Goal: Task Accomplishment & Management: Manage account settings

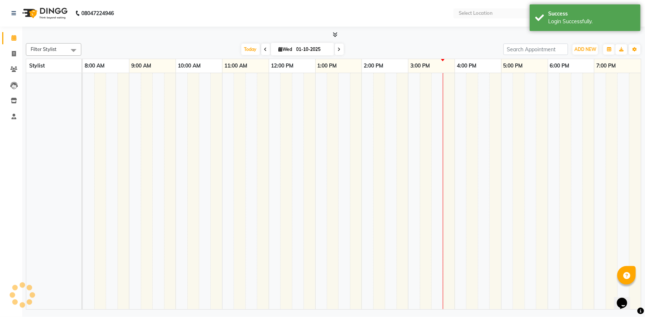
select select "en"
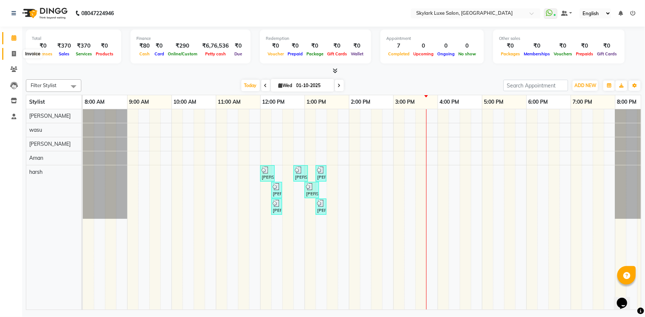
click at [17, 55] on span at bounding box center [13, 54] width 13 height 9
select select "service"
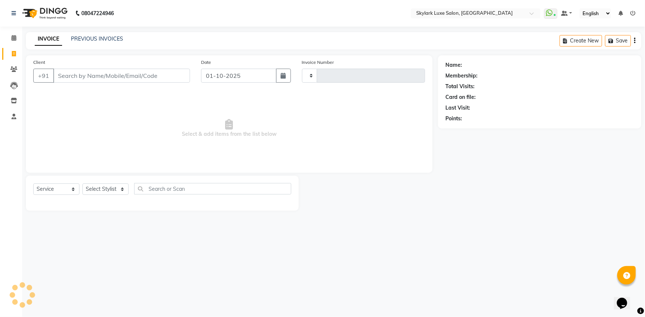
type input "0702"
select select "8191"
click at [84, 38] on link "PREVIOUS INVOICES" at bounding box center [97, 38] width 52 height 7
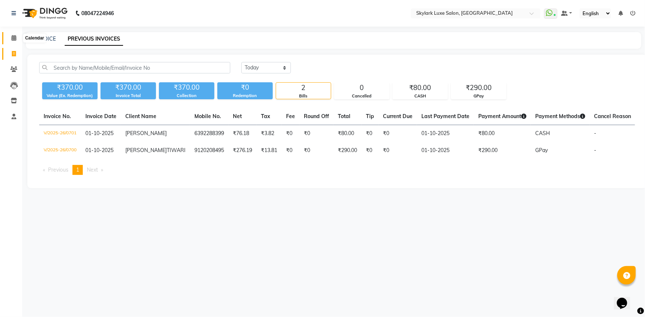
click at [17, 37] on span at bounding box center [13, 38] width 13 height 9
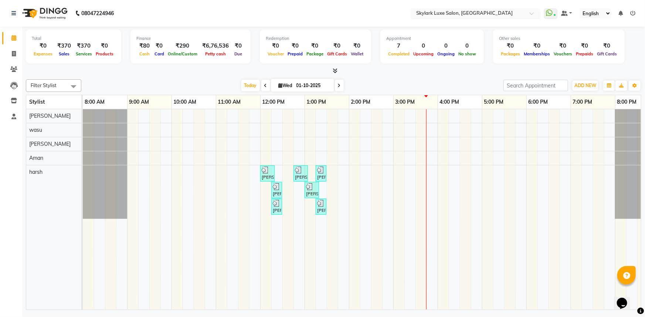
click at [463, 13] on input "text" at bounding box center [468, 13] width 107 height 7
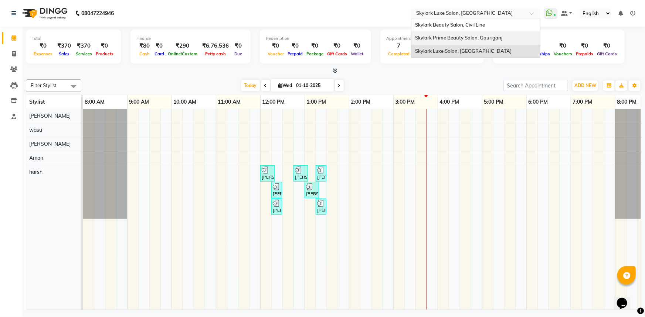
click at [470, 37] on span "Skylark Prime Beauty Salon, Gauriganj" at bounding box center [458, 38] width 87 height 6
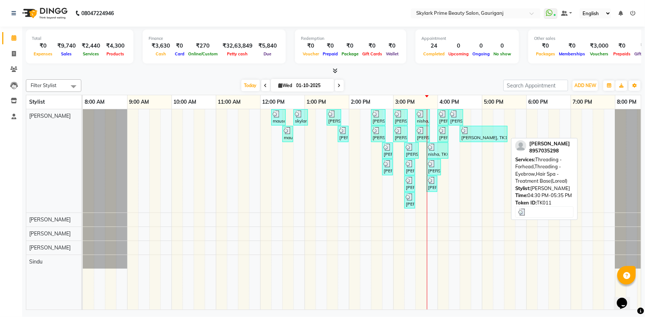
click at [464, 132] on img at bounding box center [464, 130] width 7 height 7
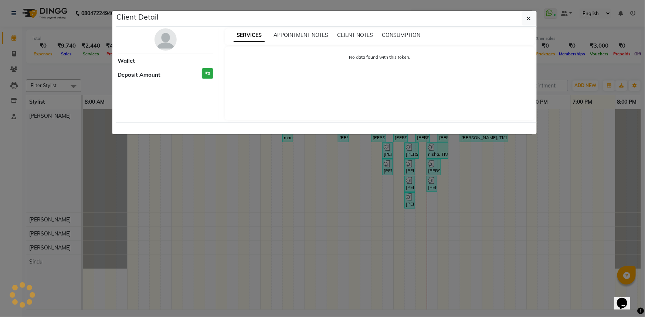
select select "3"
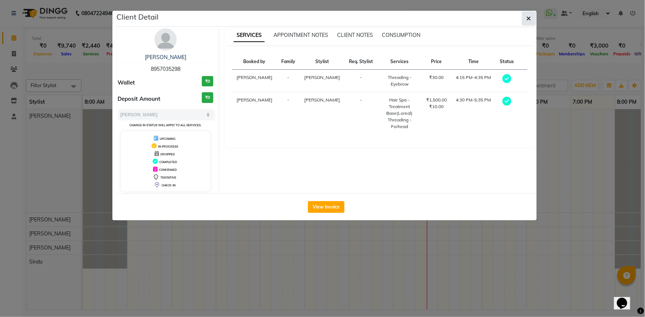
click at [527, 20] on icon "button" at bounding box center [529, 19] width 4 height 6
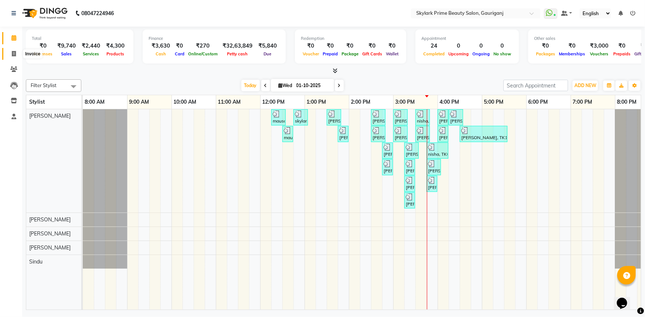
click at [12, 50] on span at bounding box center [13, 54] width 13 height 9
select select "service"
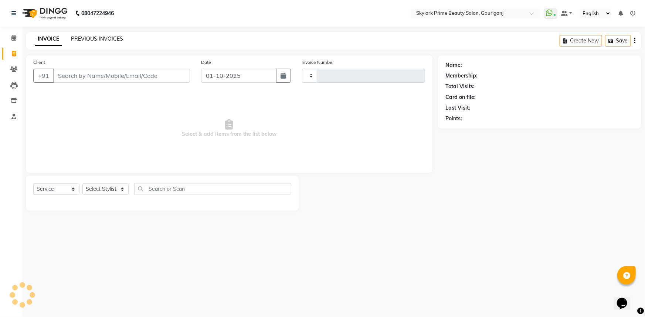
type input "3657"
click at [85, 39] on link "PREVIOUS INVOICES" at bounding box center [97, 38] width 52 height 7
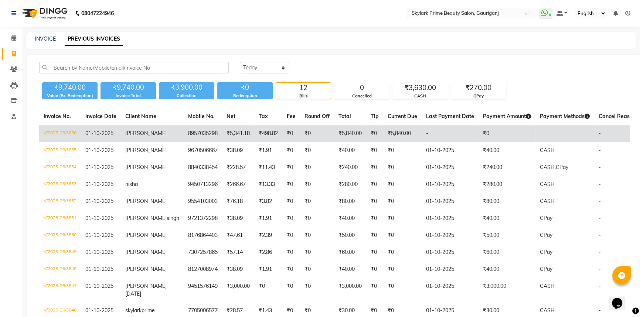
click at [366, 134] on td "₹0" at bounding box center [374, 133] width 17 height 17
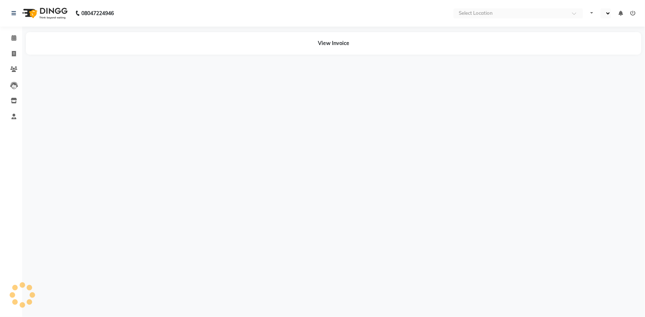
select select "en"
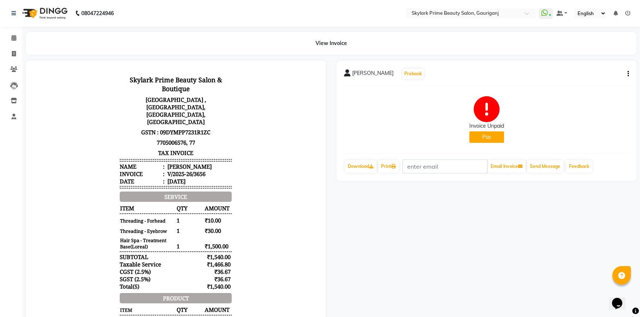
click at [627, 73] on button "button" at bounding box center [627, 74] width 4 height 8
click at [586, 78] on div "Edit Invoice" at bounding box center [591, 78] width 51 height 9
select select "service"
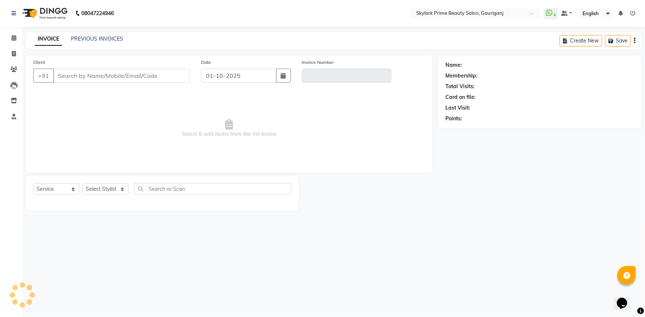
type input "8957035298"
type input "V/2025-26/3656"
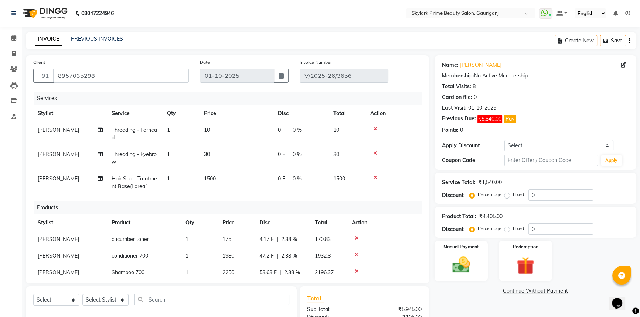
scroll to position [16, 0]
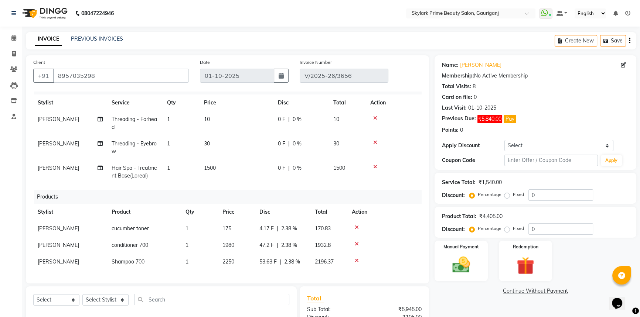
click at [357, 242] on icon at bounding box center [357, 244] width 4 height 5
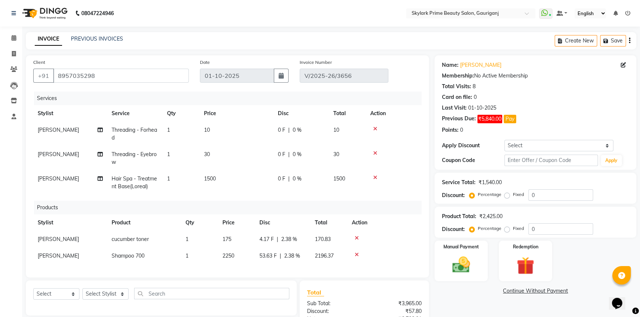
scroll to position [0, 0]
click at [357, 237] on icon at bounding box center [357, 238] width 4 height 5
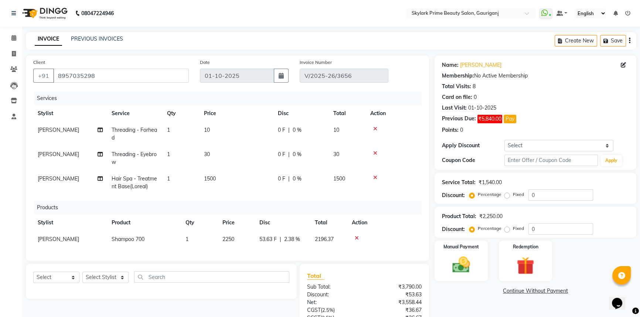
click at [356, 240] on icon at bounding box center [357, 238] width 4 height 5
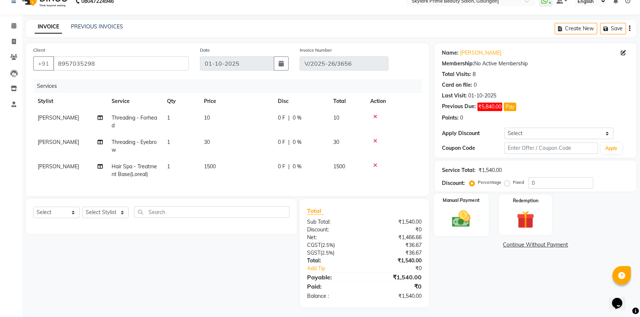
scroll to position [19, 0]
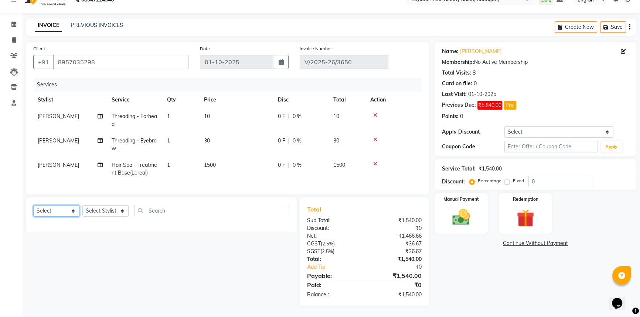
click at [68, 210] on select "Select Service Product Membership Package Voucher Prepaid Gift Card" at bounding box center [56, 210] width 46 height 11
select select "product"
click at [33, 205] on select "Select Service Product Membership Package Voucher Prepaid Gift Card" at bounding box center [56, 210] width 46 height 11
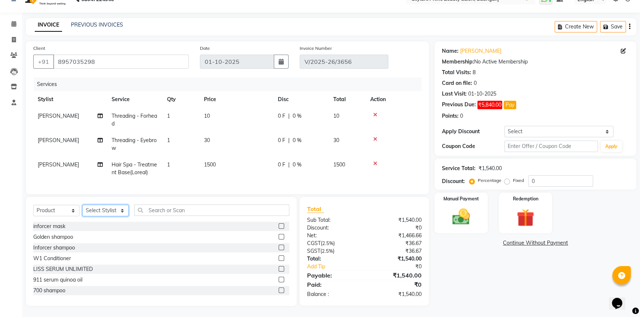
click at [99, 209] on select "Select Stylist Gurwinder Singh Komal Mishra Shashwat Pandey Sindu SUVIDHA PANDEY" at bounding box center [105, 210] width 46 height 11
select select "30218"
click at [82, 205] on select "Select Stylist Gurwinder Singh Komal Mishra Shashwat Pandey Sindu SUVIDHA PANDEY" at bounding box center [105, 210] width 46 height 11
click at [170, 212] on input "text" at bounding box center [211, 210] width 155 height 11
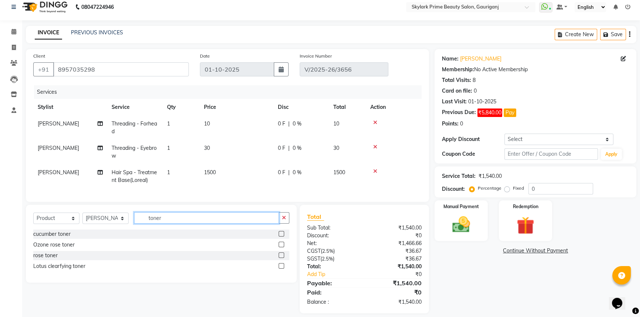
scroll to position [0, 0]
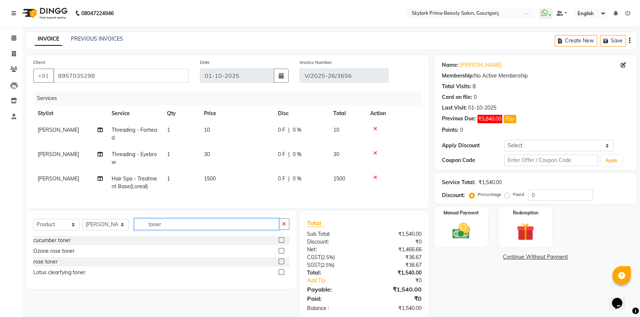
type input "toner"
click at [282, 243] on label at bounding box center [282, 241] width 6 height 6
click at [282, 243] on input "checkbox" at bounding box center [281, 240] width 5 height 5
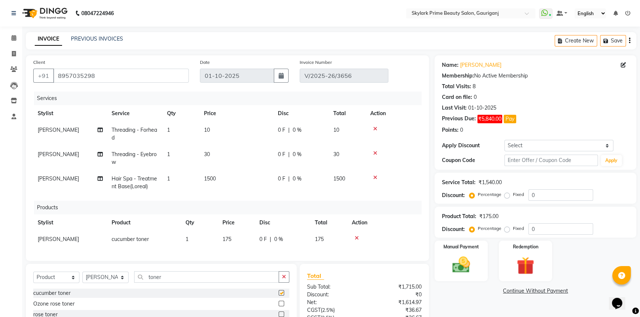
checkbox input "false"
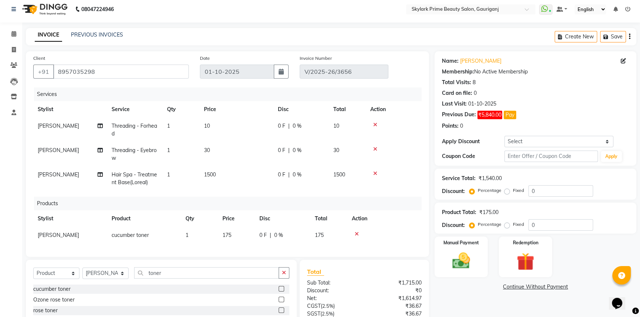
scroll to position [67, 0]
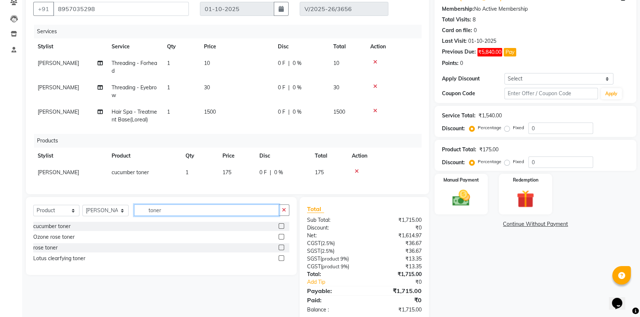
click at [196, 213] on input "toner" at bounding box center [206, 210] width 145 height 11
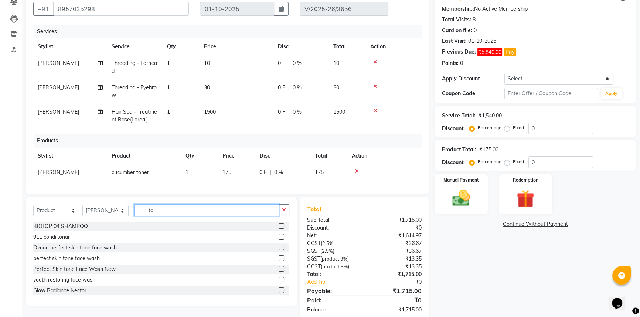
type input "t"
type input "911"
click at [279, 240] on label at bounding box center [282, 237] width 6 height 6
click at [279, 240] on input "checkbox" at bounding box center [281, 237] width 5 height 5
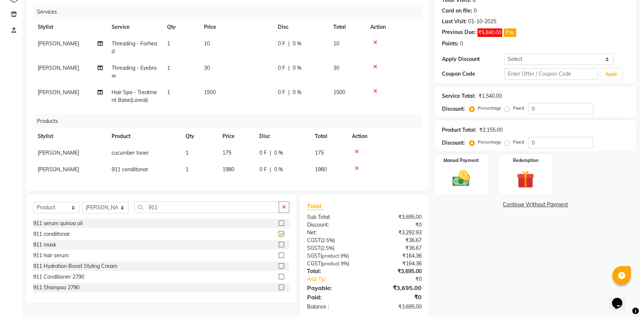
checkbox input "false"
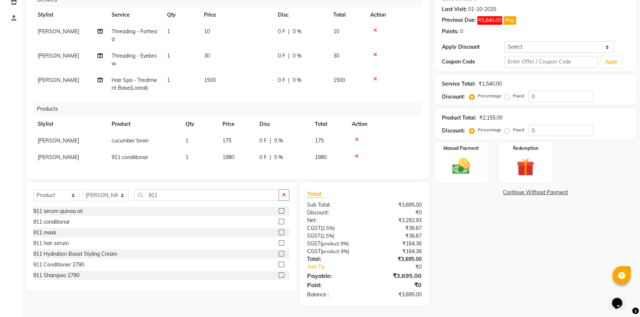
scroll to position [104, 0]
click at [172, 195] on input "911" at bounding box center [206, 195] width 145 height 11
click at [279, 275] on label at bounding box center [282, 276] width 6 height 6
click at [279, 275] on input "checkbox" at bounding box center [281, 275] width 5 height 5
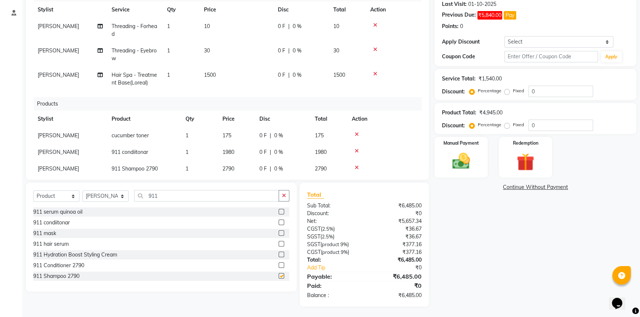
checkbox input "false"
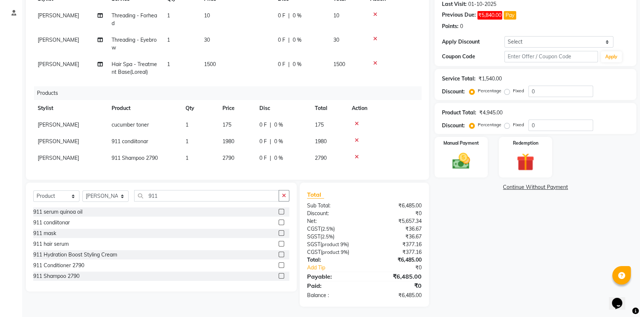
click at [357, 154] on icon at bounding box center [357, 156] width 4 height 5
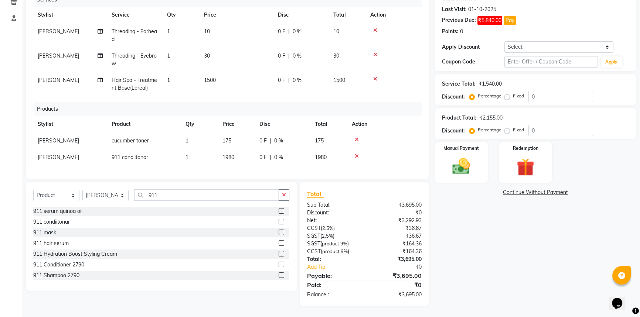
scroll to position [0, 0]
click at [279, 211] on label at bounding box center [282, 211] width 6 height 6
click at [279, 211] on input "checkbox" at bounding box center [281, 211] width 5 height 5
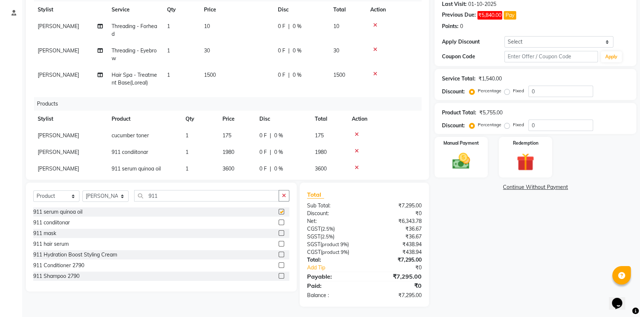
scroll to position [16, 0]
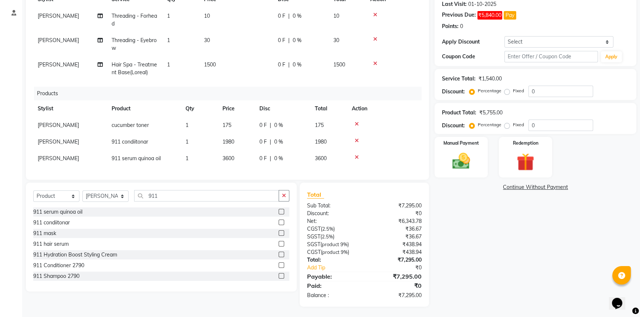
checkbox input "false"
click at [355, 154] on icon at bounding box center [357, 156] width 4 height 5
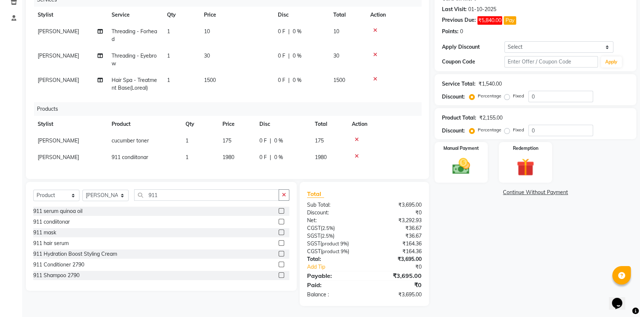
scroll to position [0, 0]
click at [279, 222] on label at bounding box center [282, 222] width 6 height 6
click at [279, 222] on input "checkbox" at bounding box center [281, 222] width 5 height 5
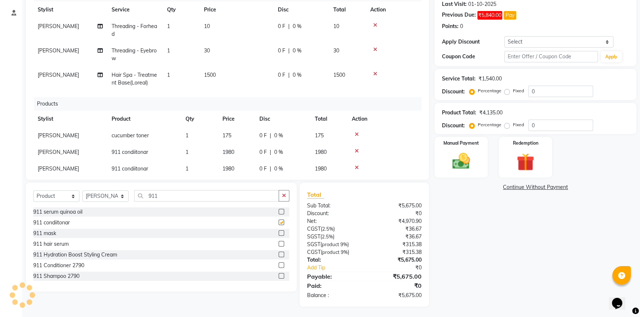
scroll to position [16, 0]
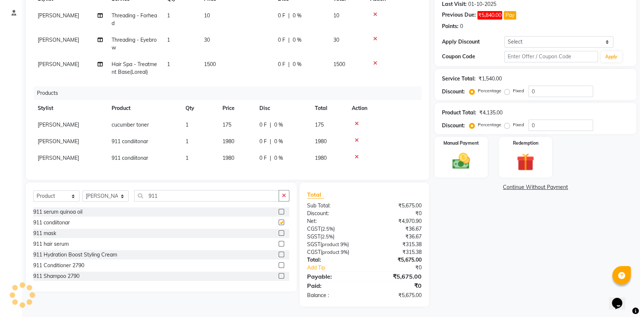
checkbox input "false"
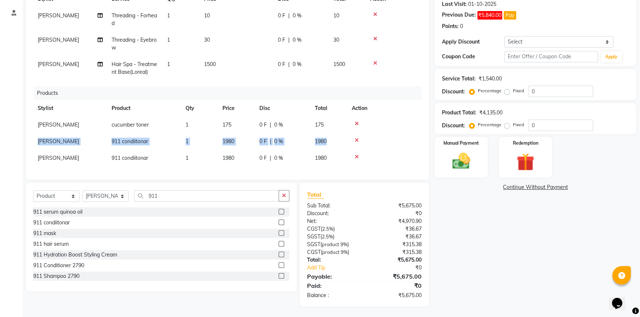
drag, startPoint x: 348, startPoint y: 144, endPoint x: 301, endPoint y: 90, distance: 71.5
click at [340, 118] on tbody "Gurwinder Singh cucumber toner 1 175 0 F | 0 % 175 Gurwinder Singh 911 condiito…" at bounding box center [227, 142] width 388 height 50
drag, startPoint x: 301, startPoint y: 90, endPoint x: 276, endPoint y: 55, distance: 42.1
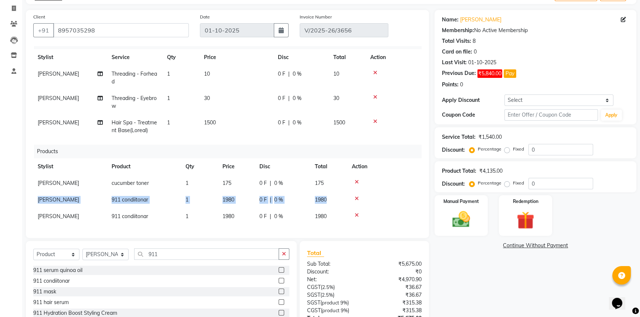
scroll to position [105, 0]
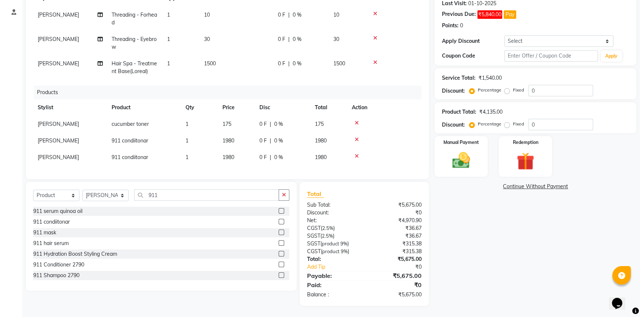
click at [356, 154] on icon at bounding box center [357, 156] width 4 height 5
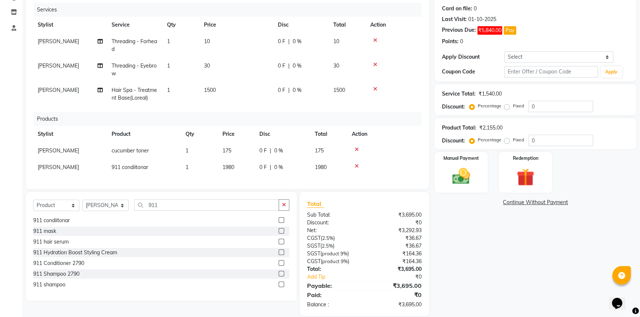
scroll to position [104, 0]
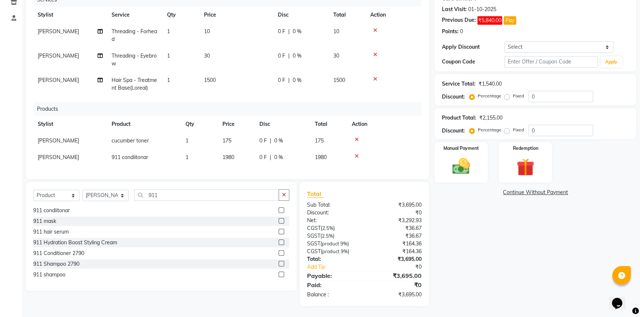
click at [279, 273] on label at bounding box center [282, 275] width 6 height 6
click at [279, 273] on input "checkbox" at bounding box center [281, 275] width 5 height 5
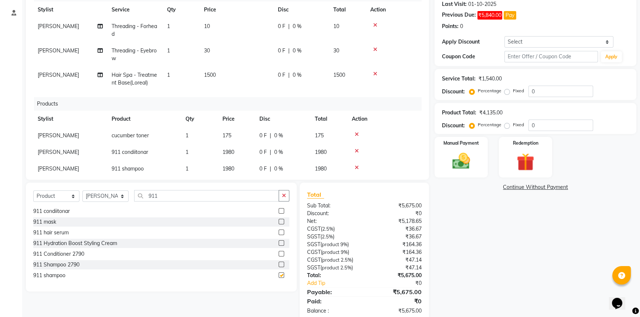
checkbox input "false"
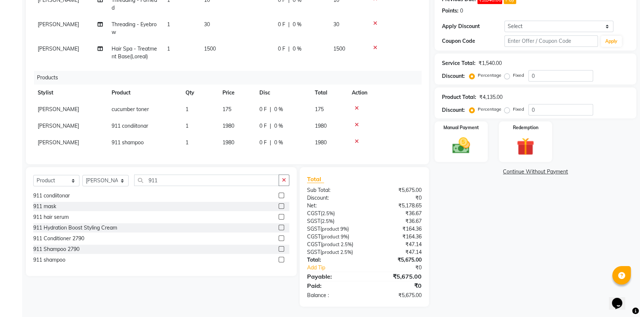
scroll to position [121, 0]
click at [513, 108] on label "Fixed" at bounding box center [518, 108] width 11 height 7
click at [507, 108] on input "Fixed" at bounding box center [508, 108] width 5 height 5
radio input "true"
click at [566, 110] on input "0" at bounding box center [560, 108] width 65 height 11
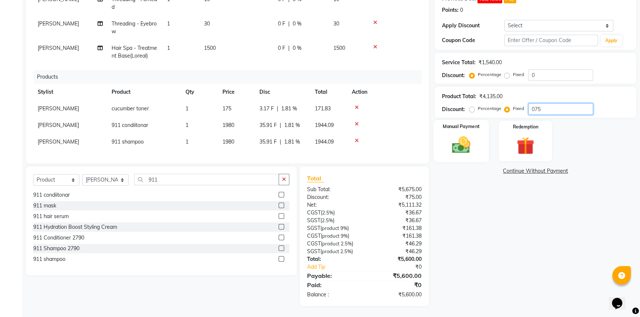
type input "075"
click at [468, 135] on img at bounding box center [461, 145] width 30 height 21
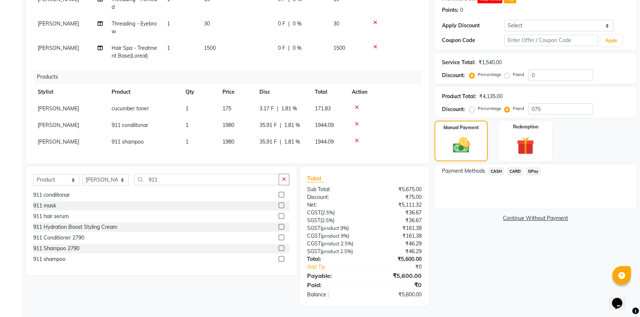
click at [536, 169] on span "GPay" at bounding box center [533, 171] width 15 height 9
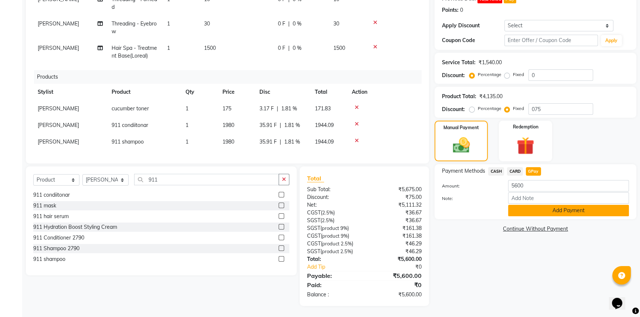
click at [542, 210] on button "Add Payment" at bounding box center [568, 210] width 121 height 11
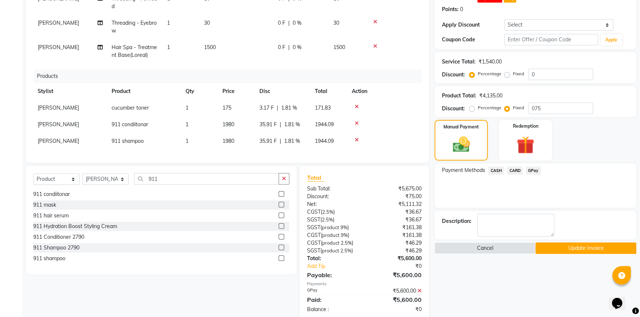
click at [564, 247] on button "Update Invoice" at bounding box center [586, 248] width 101 height 11
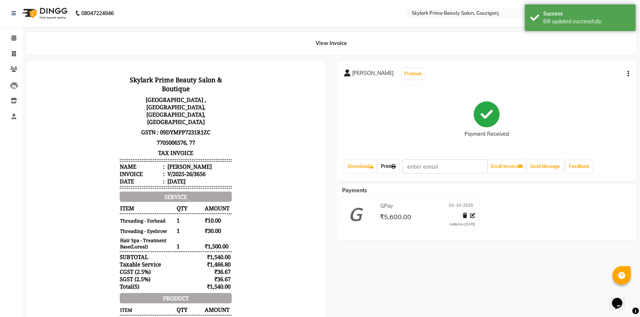
click at [393, 164] on link "Print" at bounding box center [388, 166] width 21 height 13
click at [13, 37] on icon at bounding box center [13, 38] width 5 height 6
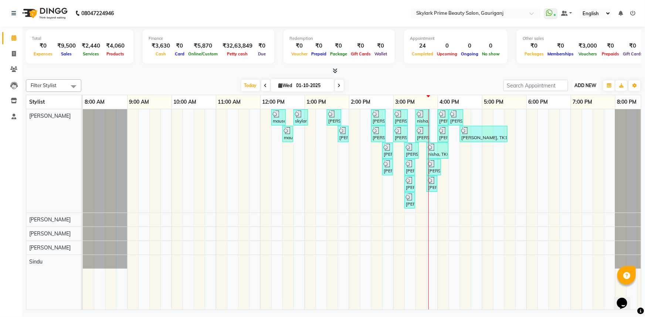
click at [588, 83] on span "ADD NEW" at bounding box center [585, 86] width 22 height 6
click at [567, 98] on button "Add Appointment" at bounding box center [569, 100] width 58 height 10
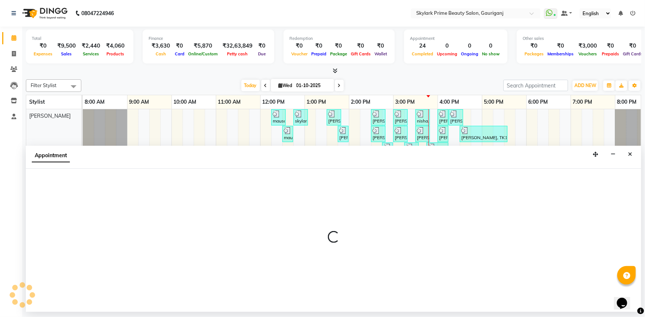
select select "540"
select select "tentative"
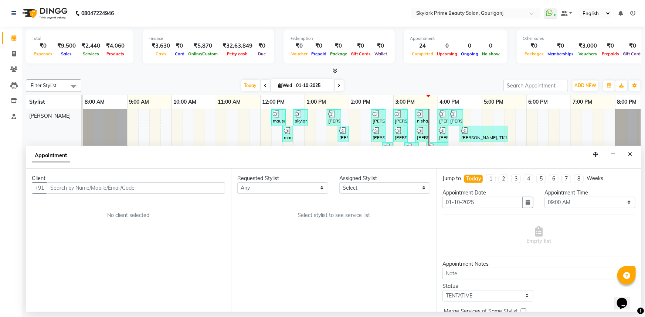
click at [171, 184] on input "text" at bounding box center [136, 188] width 178 height 11
type input "9838748472"
click at [213, 187] on span "Add Client" at bounding box center [209, 188] width 25 height 7
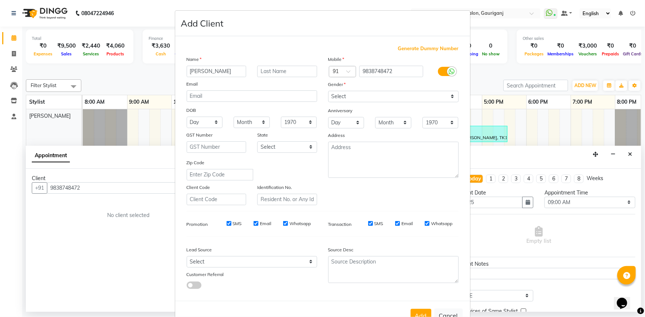
type input "astha"
click at [332, 97] on select "Select Male Female Other Prefer Not To Say" at bounding box center [393, 96] width 130 height 11
select select "female"
click at [328, 91] on select "Select Male Female Other Prefer Not To Say" at bounding box center [393, 96] width 130 height 11
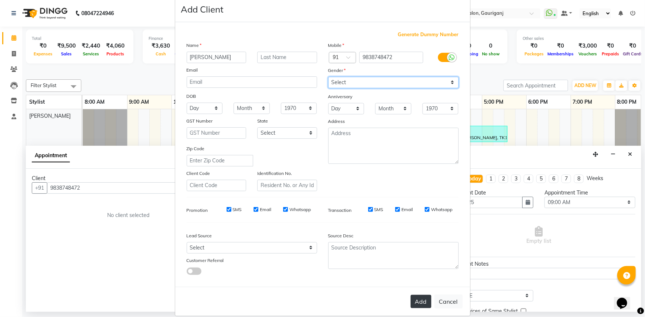
scroll to position [26, 0]
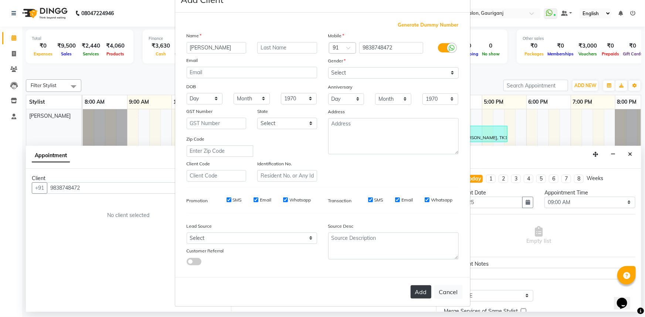
click at [418, 290] on button "Add" at bounding box center [421, 292] width 21 height 13
select select
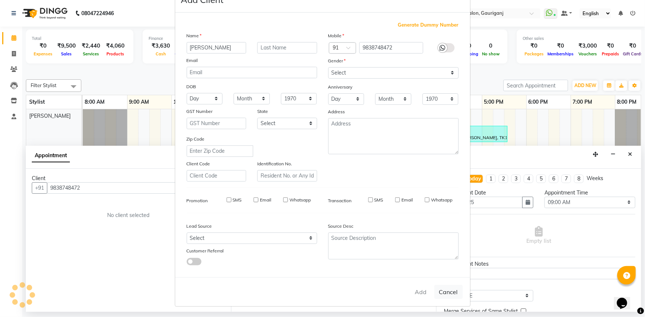
select select
checkbox input "false"
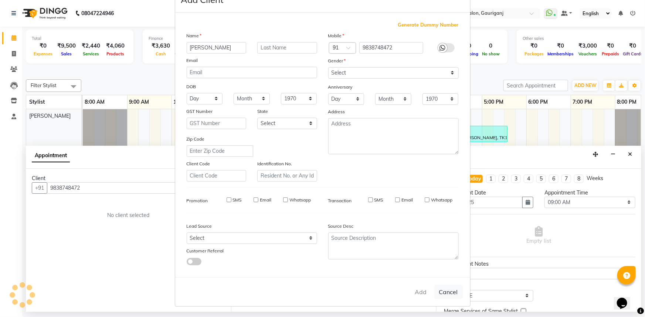
checkbox input "false"
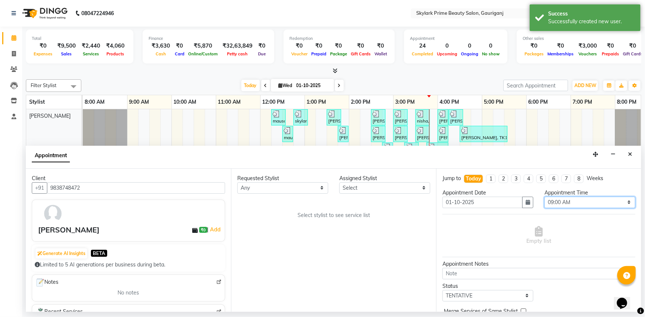
click at [588, 203] on select "Select 09:00 AM 09:15 AM 09:30 AM 09:45 AM 10:00 AM 10:15 AM 10:30 AM 10:45 AM …" at bounding box center [589, 202] width 91 height 11
select select "990"
click at [544, 197] on select "Select 09:00 AM 09:15 AM 09:30 AM 09:45 AM 10:00 AM 10:15 AM 10:30 AM 10:45 AM …" at bounding box center [589, 202] width 91 height 11
click at [266, 186] on select "Any Gurwinder Singh Komal Mishra Shashwat Pandey Sindu SUVIDHA PANDEY" at bounding box center [282, 188] width 91 height 11
select select "30218"
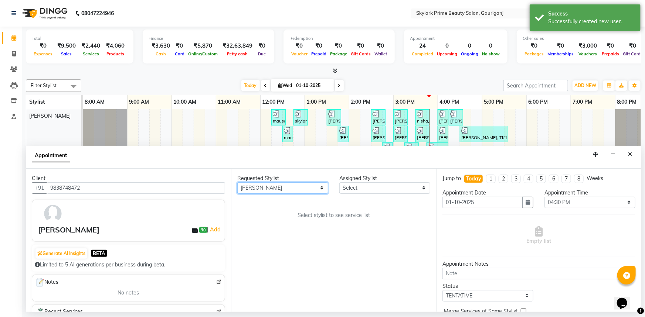
click at [237, 183] on select "Any Gurwinder Singh Komal Mishra Shashwat Pandey Sindu SUVIDHA PANDEY" at bounding box center [282, 188] width 91 height 11
select select "30218"
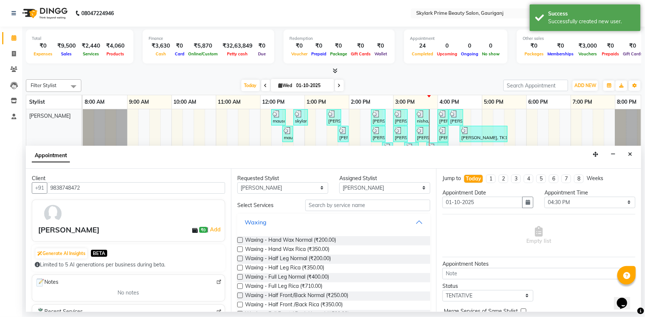
click at [294, 221] on button "Waxing" at bounding box center [333, 222] width 187 height 13
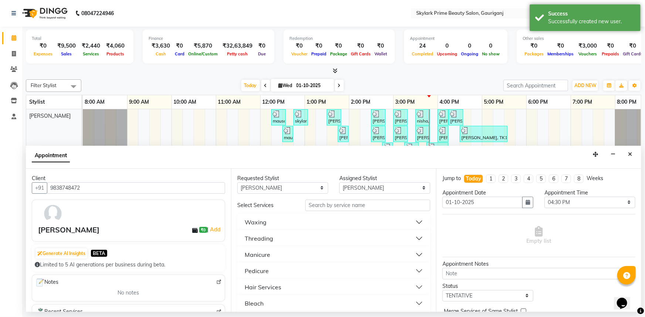
click at [294, 221] on button "Waxing" at bounding box center [333, 222] width 187 height 13
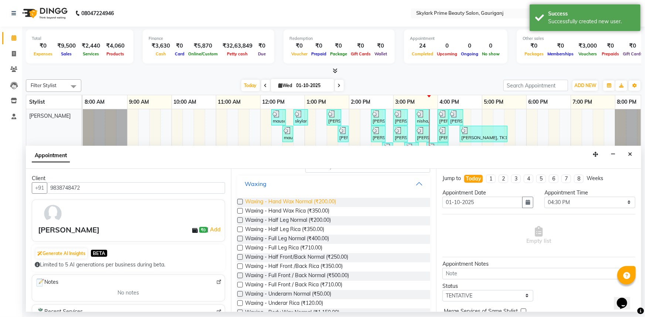
scroll to position [67, 0]
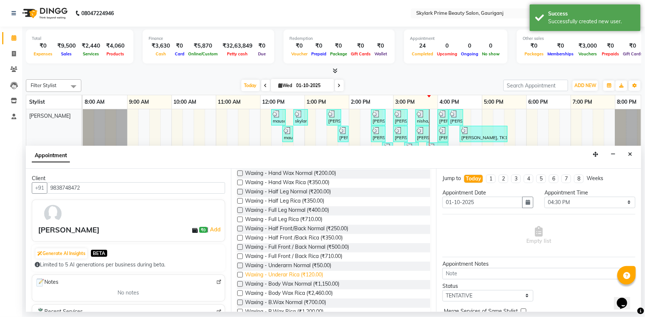
click at [300, 274] on span "Waxing - Underar Rica (₹120.00)" at bounding box center [284, 275] width 78 height 9
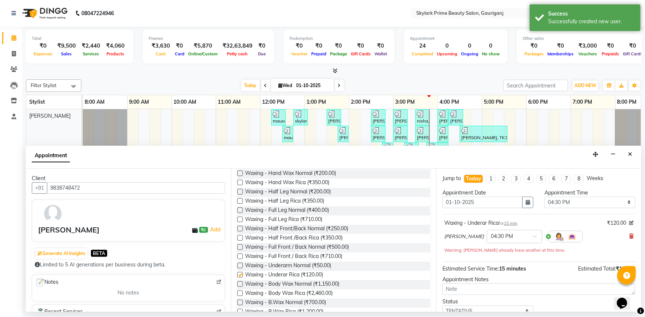
checkbox input "false"
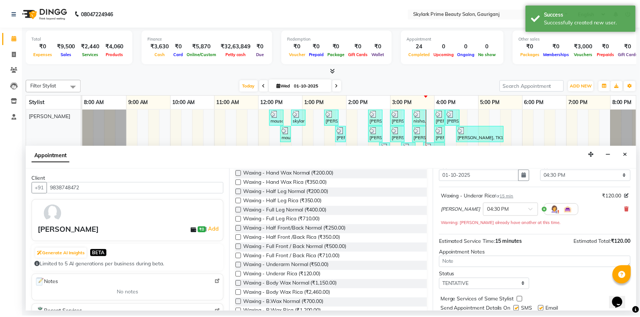
scroll to position [51, 0]
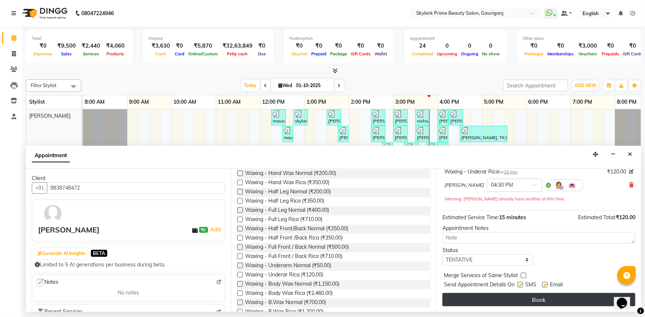
click at [537, 300] on button "Book" at bounding box center [538, 299] width 193 height 13
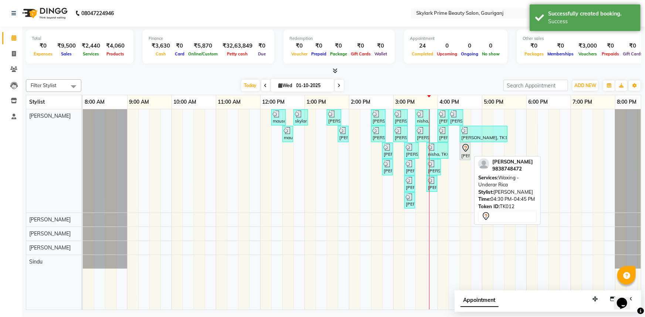
click at [464, 149] on icon at bounding box center [465, 148] width 6 height 8
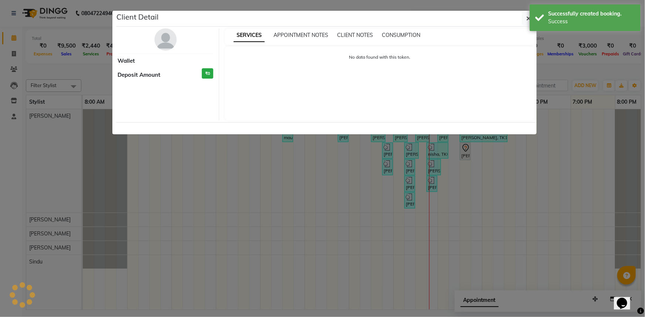
select select "7"
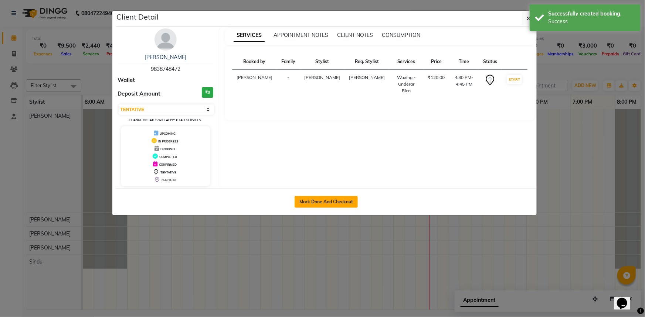
click at [340, 200] on button "Mark Done And Checkout" at bounding box center [326, 202] width 63 height 12
select select "4735"
select select "service"
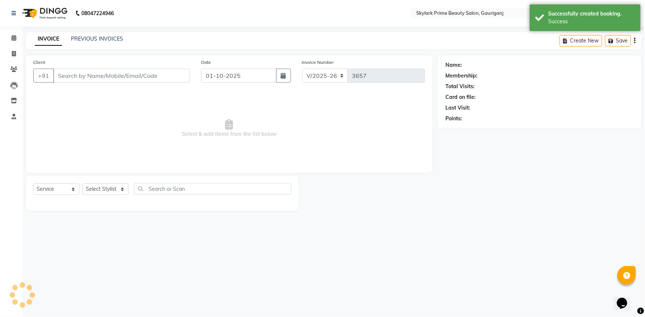
type input "9838748472"
select select "30218"
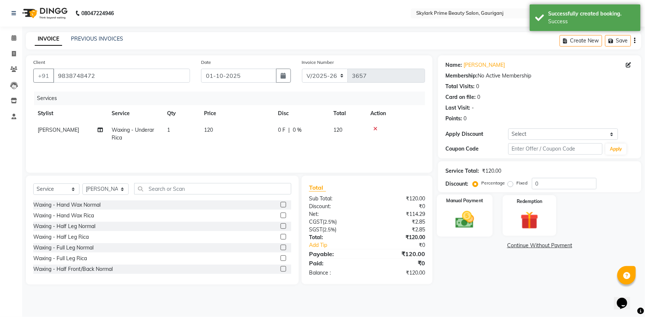
click at [477, 220] on img at bounding box center [465, 219] width 30 height 21
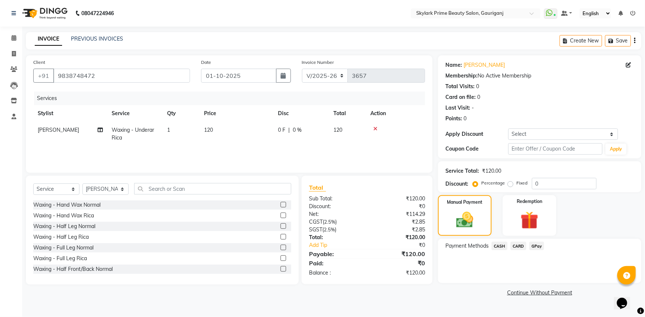
click at [502, 246] on span "CASH" at bounding box center [500, 246] width 16 height 9
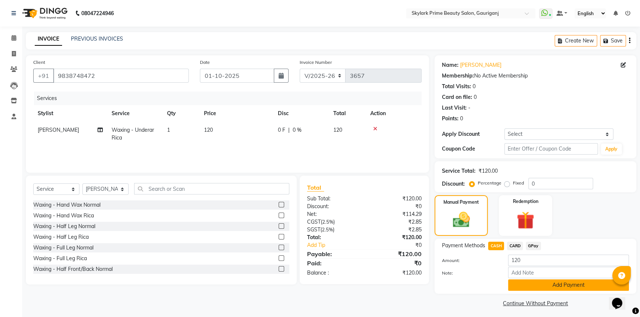
click at [530, 281] on button "Add Payment" at bounding box center [568, 285] width 121 height 11
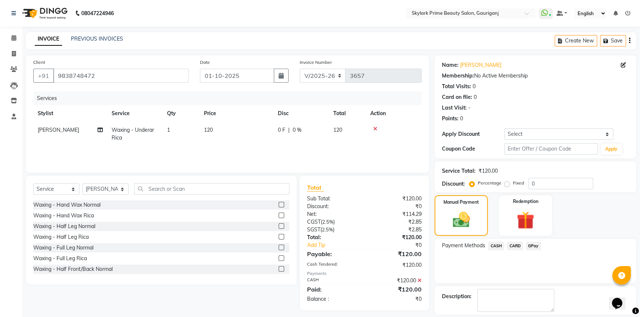
scroll to position [33, 0]
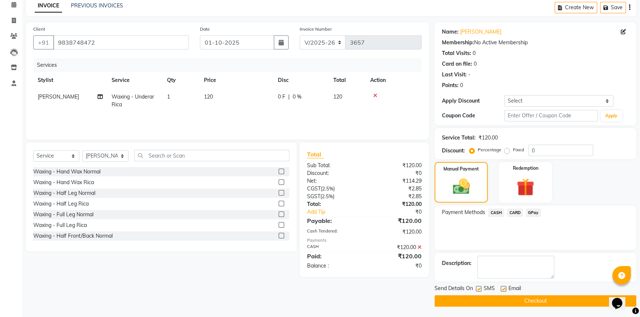
click at [520, 298] on button "Checkout" at bounding box center [536, 301] width 202 height 11
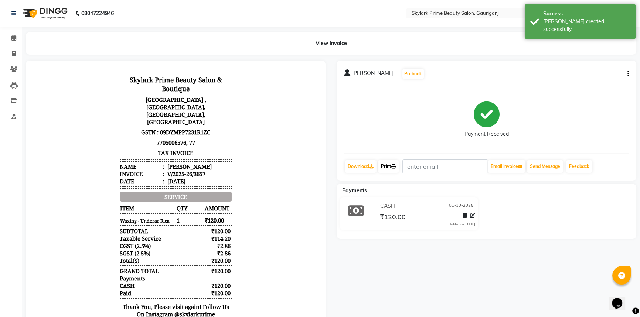
click at [388, 164] on link "Print" at bounding box center [388, 166] width 21 height 13
click at [11, 35] on icon at bounding box center [13, 38] width 5 height 6
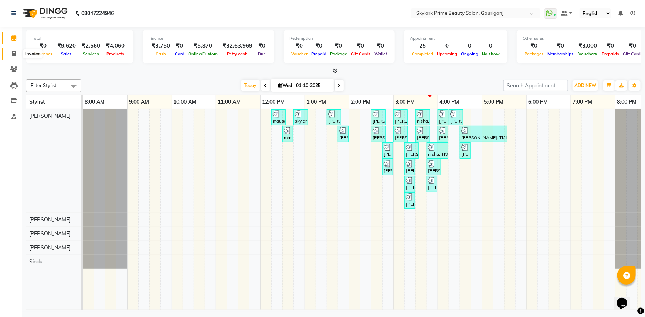
click at [14, 51] on icon at bounding box center [14, 54] width 4 height 6
select select "service"
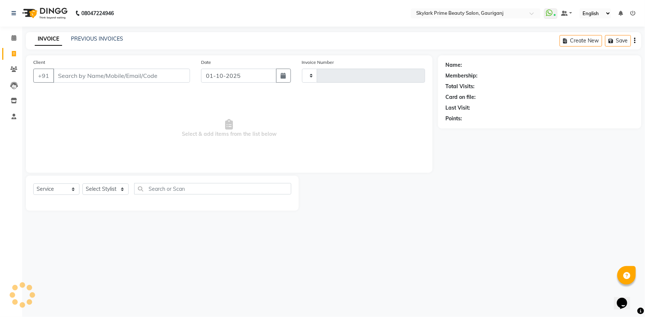
type input "3658"
select select "4735"
click at [90, 39] on link "PREVIOUS INVOICES" at bounding box center [97, 38] width 52 height 7
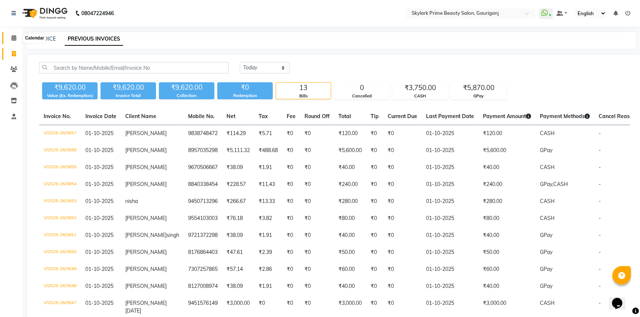
click at [10, 37] on span at bounding box center [13, 38] width 13 height 9
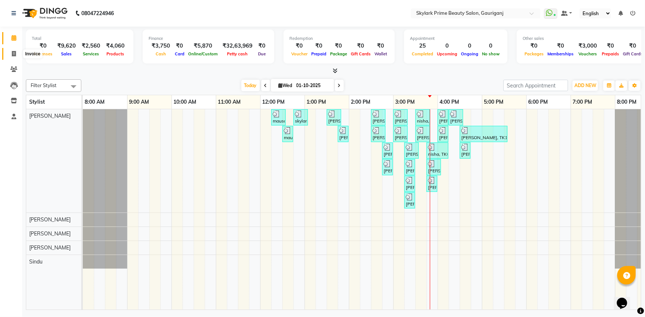
click at [12, 55] on icon at bounding box center [14, 54] width 4 height 6
select select "service"
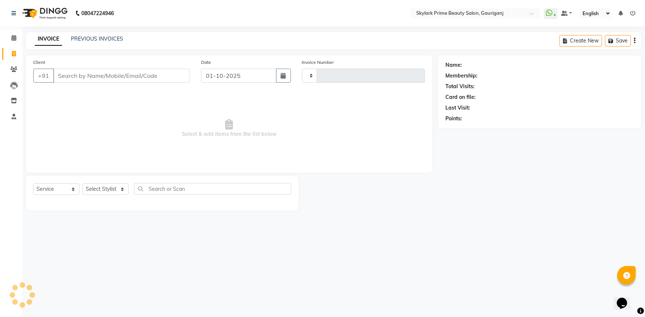
type input "3658"
select select "4735"
click at [114, 40] on link "PREVIOUS INVOICES" at bounding box center [97, 38] width 52 height 7
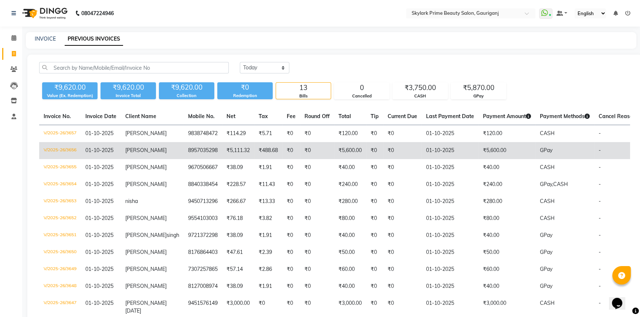
click at [479, 152] on td "₹5,600.00" at bounding box center [507, 150] width 57 height 17
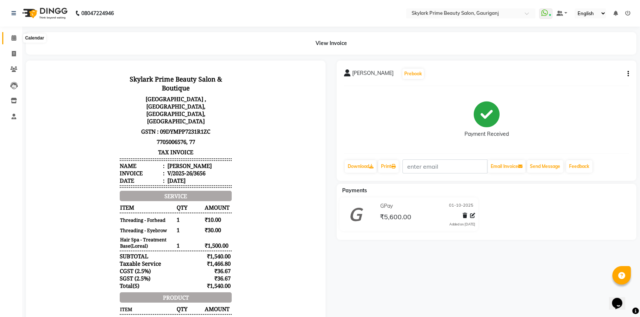
click at [12, 35] on icon at bounding box center [13, 38] width 5 height 6
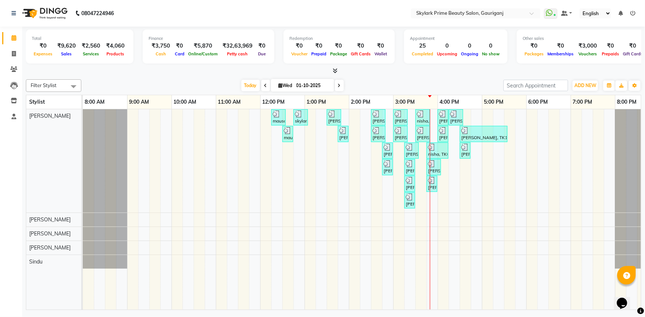
click at [632, 12] on icon at bounding box center [632, 13] width 5 height 5
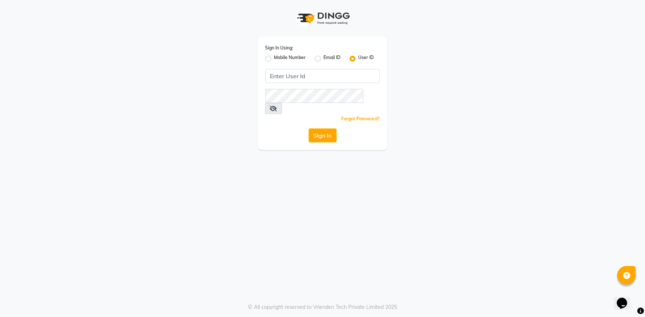
click at [274, 59] on label "Mobile Number" at bounding box center [290, 58] width 32 height 9
click at [274, 59] on input "Mobile Number" at bounding box center [276, 56] width 5 height 5
radio input "true"
radio input "false"
click at [314, 79] on input "Username" at bounding box center [335, 76] width 90 height 14
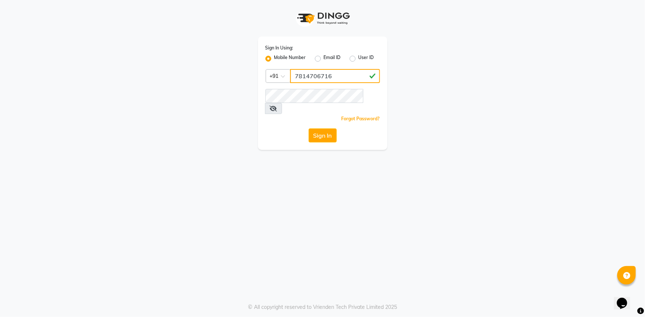
type input "7814706716"
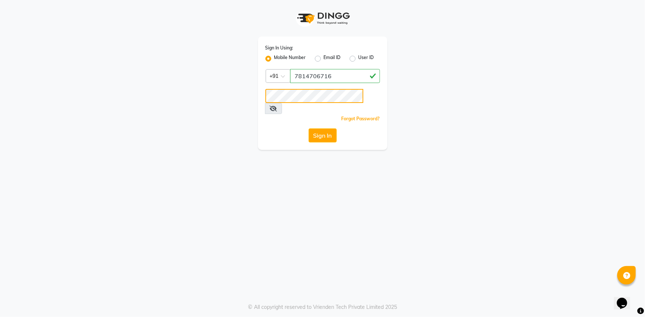
click at [309, 129] on button "Sign In" at bounding box center [323, 136] width 28 height 14
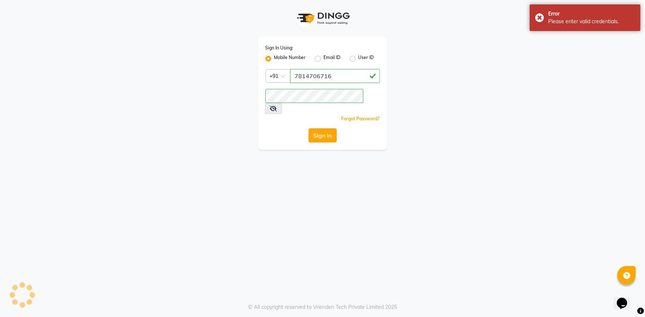
click at [322, 129] on button "Sign In" at bounding box center [323, 136] width 28 height 14
